Goal: Check status: Check status

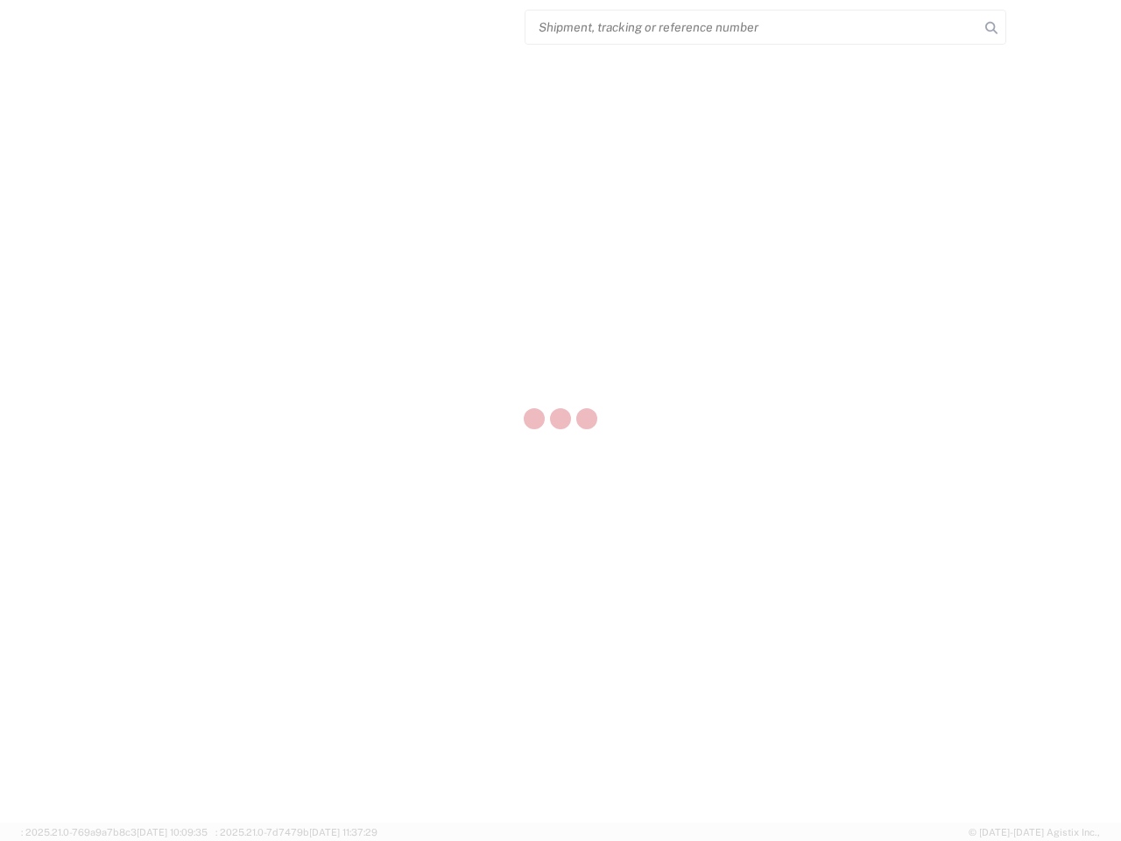
select select "US"
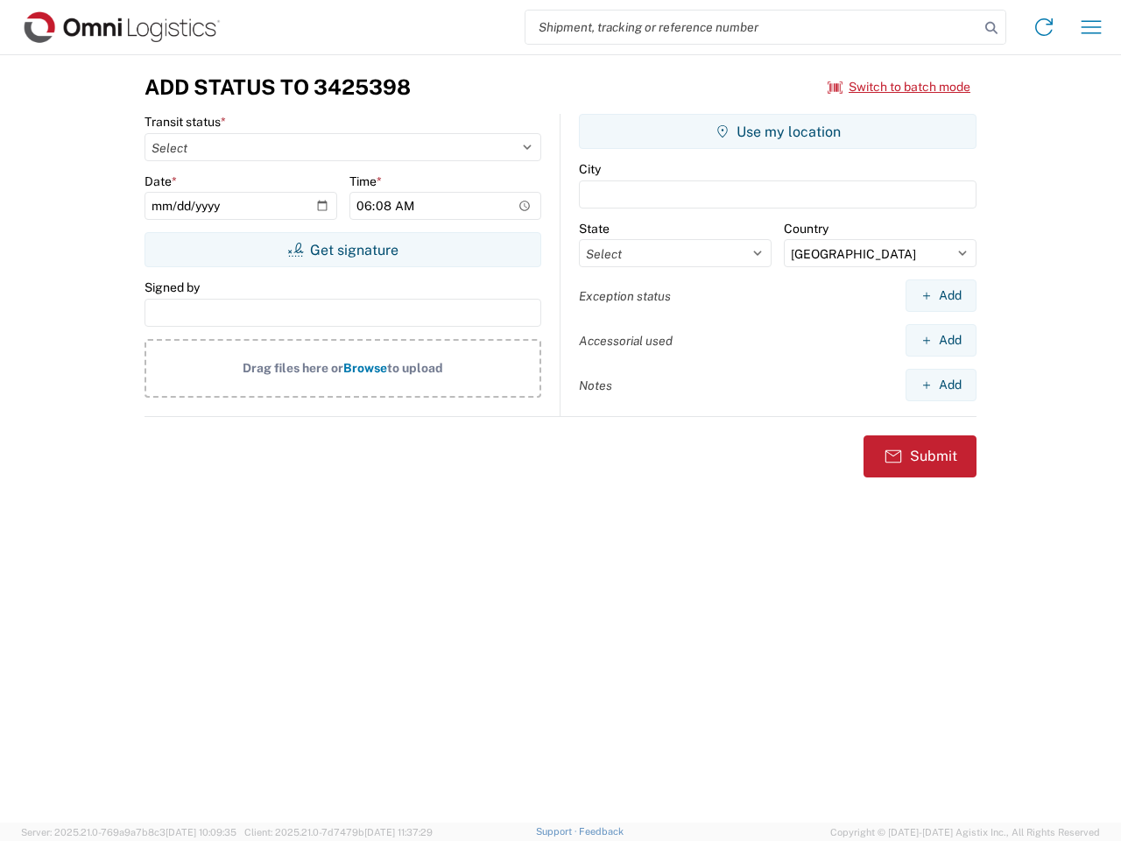
click at [752, 27] on input "search" at bounding box center [753, 27] width 454 height 33
click at [992, 28] on icon at bounding box center [991, 28] width 25 height 25
click at [1044, 27] on icon at bounding box center [1044, 27] width 28 height 28
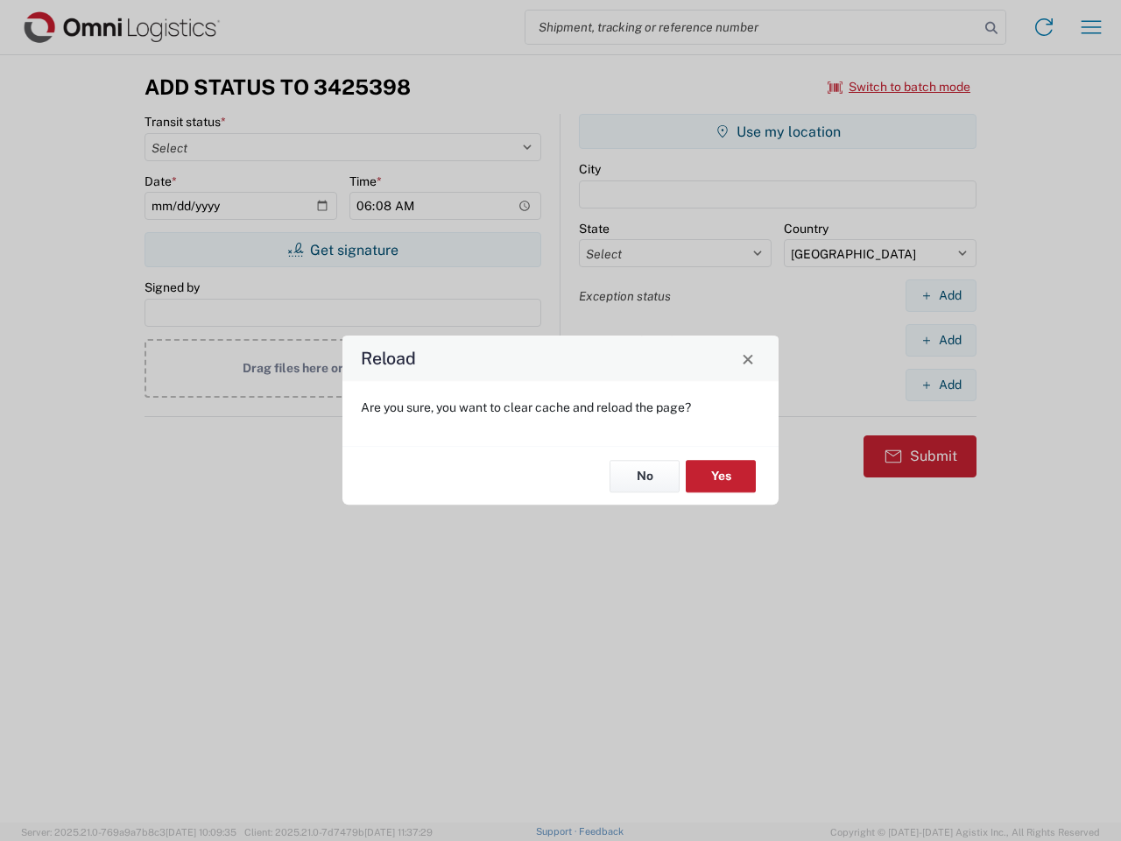
click at [900, 87] on div "Reload Are you sure, you want to clear cache and reload the page? No Yes" at bounding box center [560, 420] width 1121 height 841
click at [342, 250] on div "Reload Are you sure, you want to clear cache and reload the page? No Yes" at bounding box center [560, 420] width 1121 height 841
click at [778, 131] on div "Reload Are you sure, you want to clear cache and reload the page? No Yes" at bounding box center [560, 420] width 1121 height 841
click at [941, 295] on div "Reload Are you sure, you want to clear cache and reload the page? No Yes" at bounding box center [560, 420] width 1121 height 841
click at [941, 340] on div "Reload Are you sure, you want to clear cache and reload the page? No Yes" at bounding box center [560, 420] width 1121 height 841
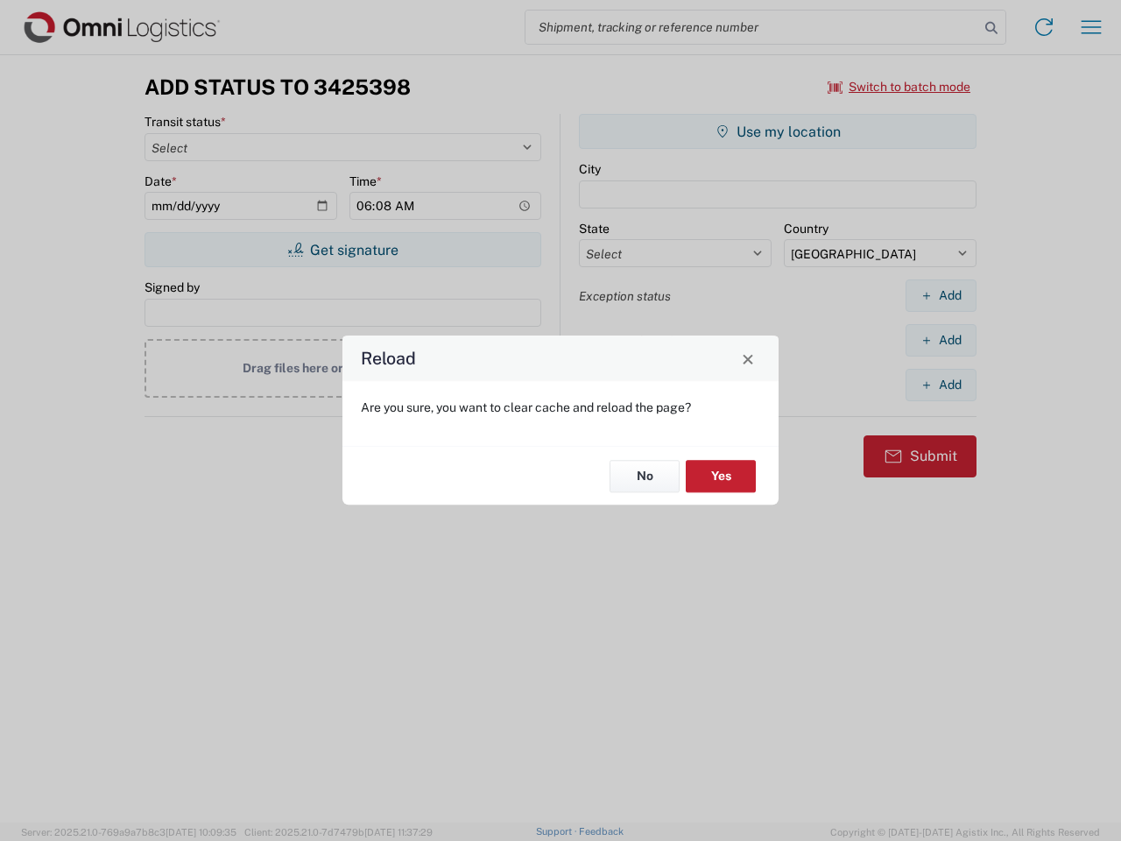
click at [941, 385] on div "Reload Are you sure, you want to clear cache and reload the page? No Yes" at bounding box center [560, 420] width 1121 height 841
